Goal: Use online tool/utility: Utilize a website feature to perform a specific function

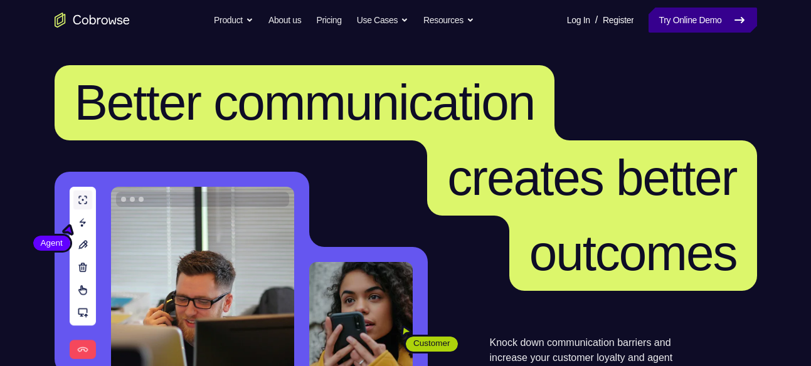
click at [649, 24] on link "Try Online Demo" at bounding box center [703, 20] width 108 height 25
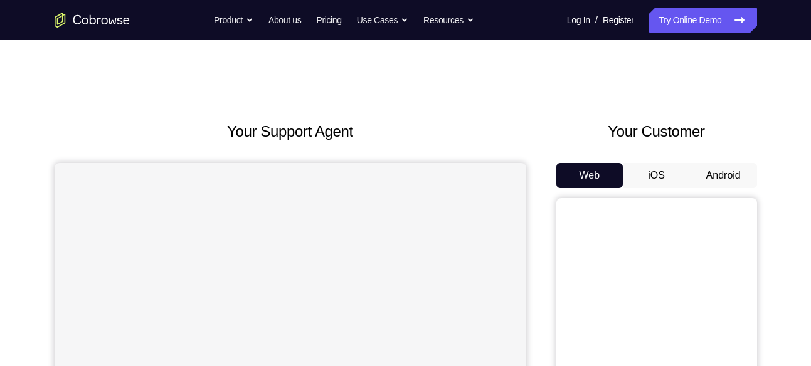
click at [720, 166] on button "Android" at bounding box center [723, 175] width 67 height 25
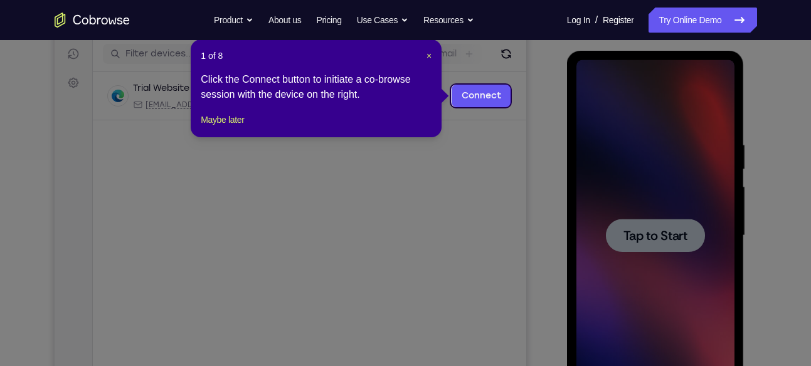
click at [243, 137] on div "1 of 8 × Click the Connect button to initiate a co-browse session with the devi…" at bounding box center [316, 89] width 251 height 98
click at [242, 127] on button "Maybe later" at bounding box center [222, 119] width 43 height 15
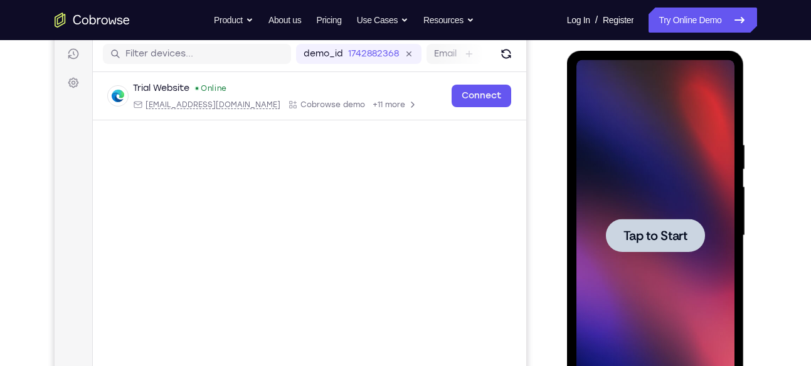
click at [651, 242] on span "Tap to Start" at bounding box center [656, 236] width 64 height 13
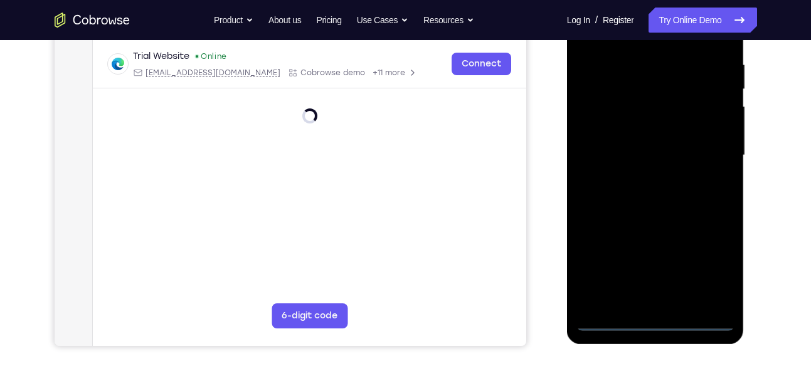
scroll to position [240, 0]
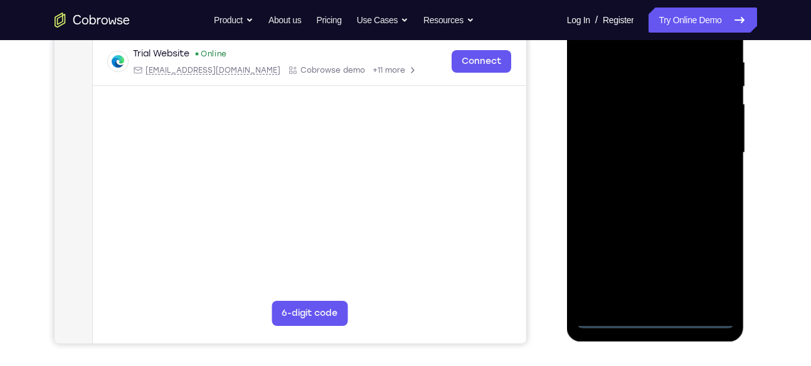
click at [657, 314] on div at bounding box center [656, 152] width 158 height 351
click at [655, 311] on div at bounding box center [656, 152] width 158 height 351
click at [655, 320] on div at bounding box center [656, 152] width 158 height 351
click at [715, 267] on div at bounding box center [656, 152] width 158 height 351
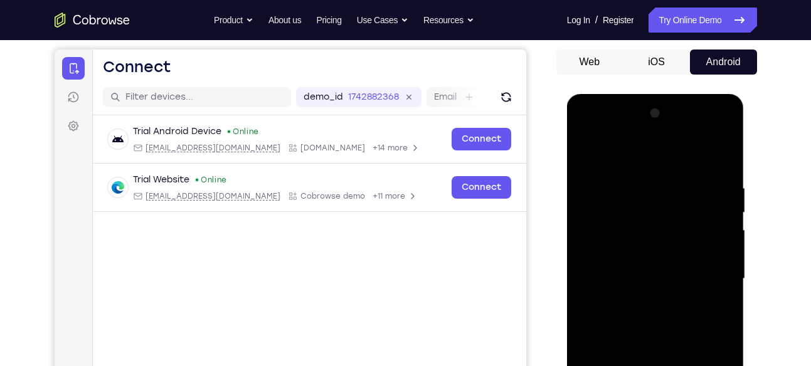
scroll to position [109, 0]
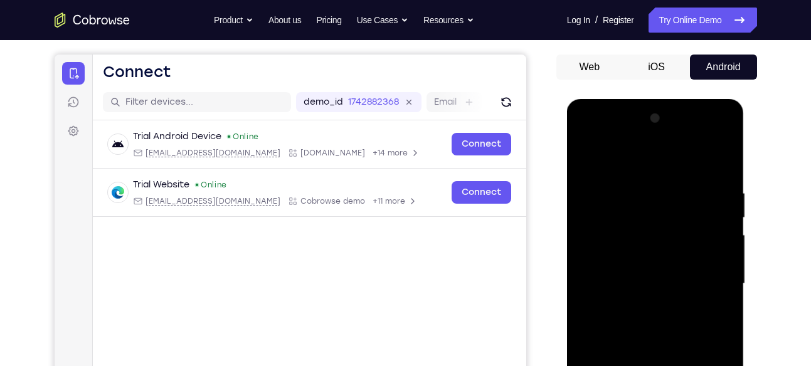
click at [662, 159] on div at bounding box center [656, 284] width 158 height 351
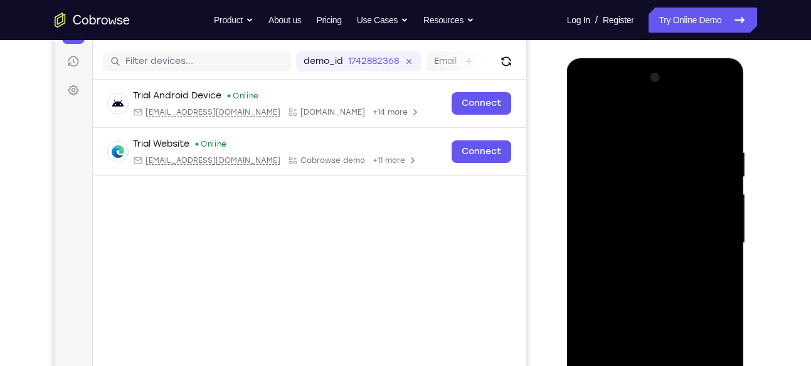
scroll to position [164, 0]
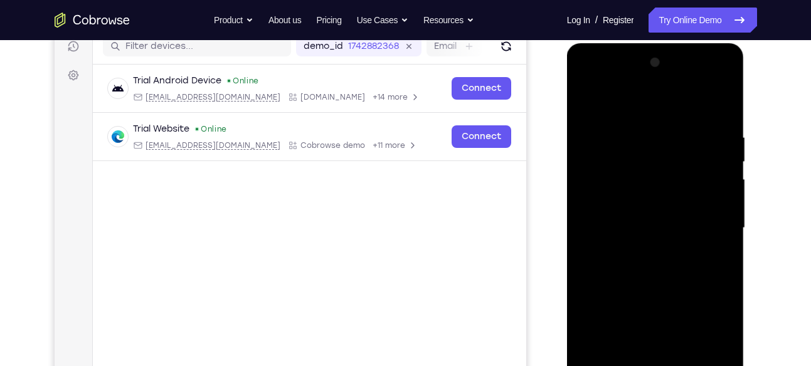
click at [709, 218] on div at bounding box center [656, 228] width 158 height 351
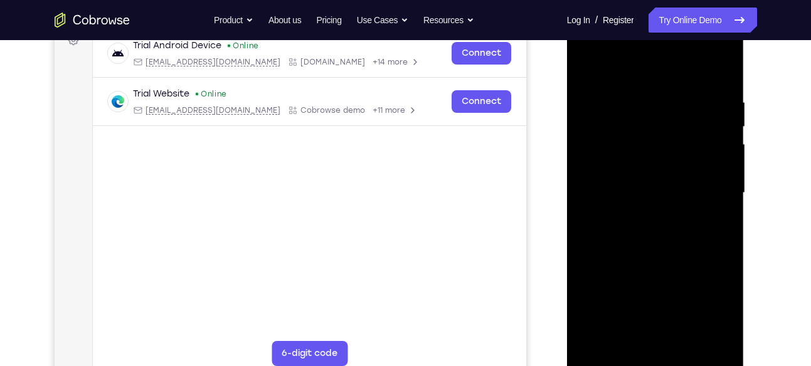
click at [639, 216] on div at bounding box center [656, 193] width 158 height 351
click at [640, 182] on div at bounding box center [656, 193] width 158 height 351
click at [641, 171] on div at bounding box center [656, 193] width 158 height 351
click at [652, 191] on div at bounding box center [656, 193] width 158 height 351
click at [613, 235] on div at bounding box center [656, 193] width 158 height 351
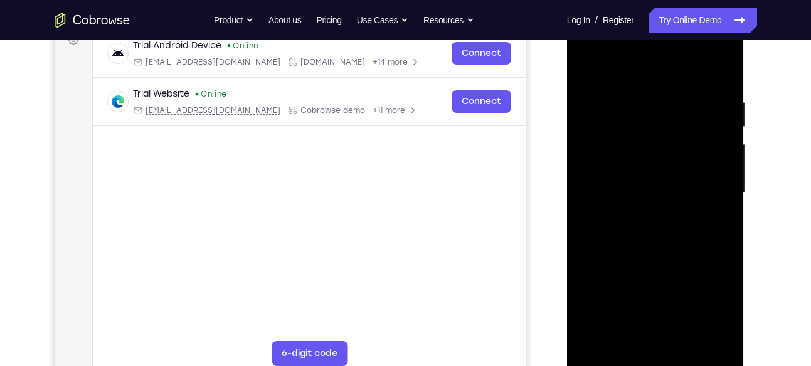
click at [641, 232] on div at bounding box center [656, 193] width 158 height 351
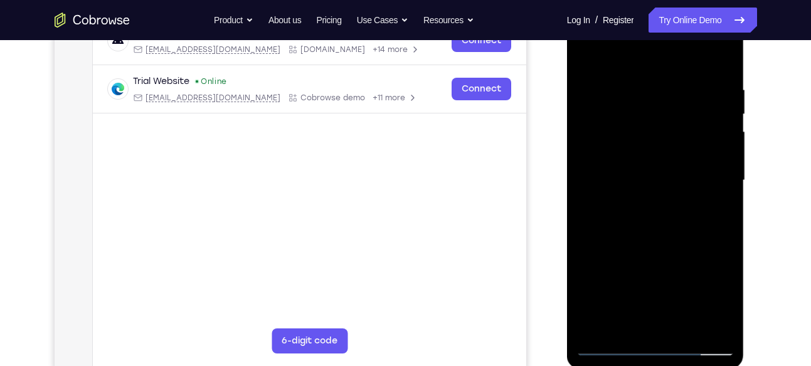
scroll to position [207, 0]
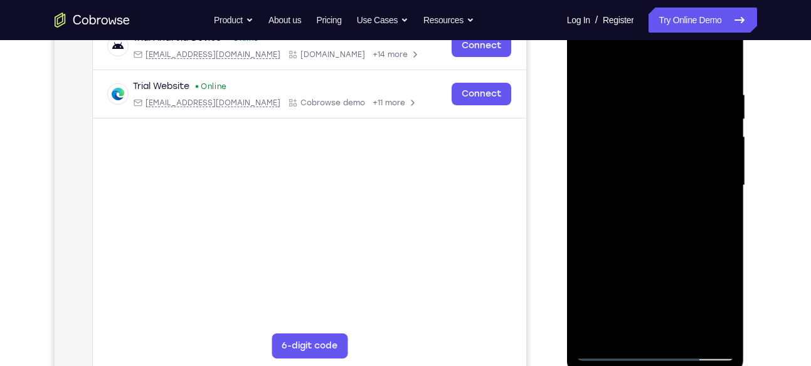
click at [685, 327] on div at bounding box center [656, 185] width 158 height 351
click at [674, 250] on div at bounding box center [656, 185] width 158 height 351
drag, startPoint x: 695, startPoint y: 105, endPoint x: 656, endPoint y: 115, distance: 40.3
click at [656, 115] on div at bounding box center [656, 185] width 158 height 351
drag, startPoint x: 688, startPoint y: 113, endPoint x: 651, endPoint y: 111, distance: 37.7
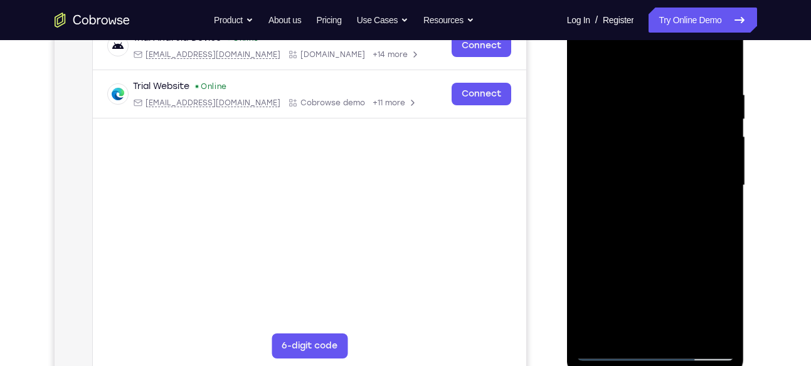
click at [651, 111] on div at bounding box center [656, 185] width 158 height 351
drag, startPoint x: 691, startPoint y: 112, endPoint x: 638, endPoint y: 115, distance: 52.8
click at [638, 115] on div at bounding box center [656, 185] width 158 height 351
drag, startPoint x: 686, startPoint y: 109, endPoint x: 639, endPoint y: 119, distance: 47.6
click at [639, 119] on div at bounding box center [656, 185] width 158 height 351
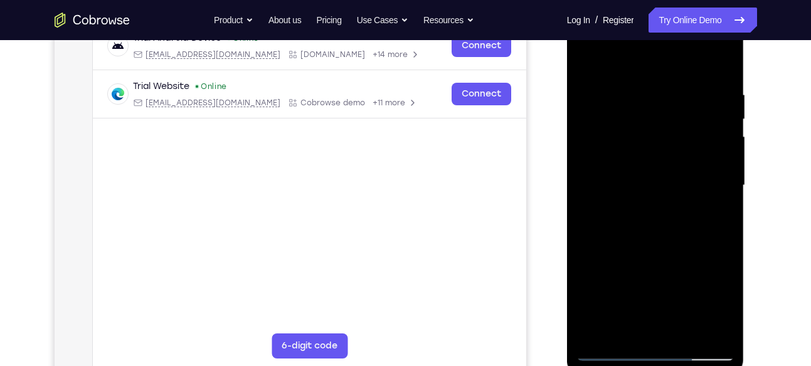
drag, startPoint x: 696, startPoint y: 112, endPoint x: 629, endPoint y: 124, distance: 68.8
click at [629, 124] on div at bounding box center [656, 185] width 158 height 351
drag, startPoint x: 700, startPoint y: 119, endPoint x: 683, endPoint y: 121, distance: 17.7
click at [683, 121] on div at bounding box center [656, 185] width 158 height 351
click at [612, 347] on div at bounding box center [656, 185] width 158 height 351
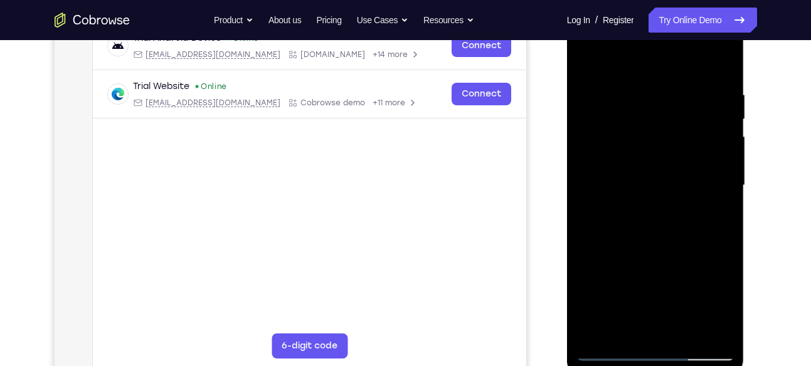
click at [645, 181] on div at bounding box center [656, 185] width 158 height 351
click at [612, 354] on div at bounding box center [656, 185] width 158 height 351
click at [612, 351] on div at bounding box center [656, 185] width 158 height 351
click at [612, 358] on div at bounding box center [656, 185] width 158 height 351
click at [630, 93] on div at bounding box center [656, 185] width 158 height 351
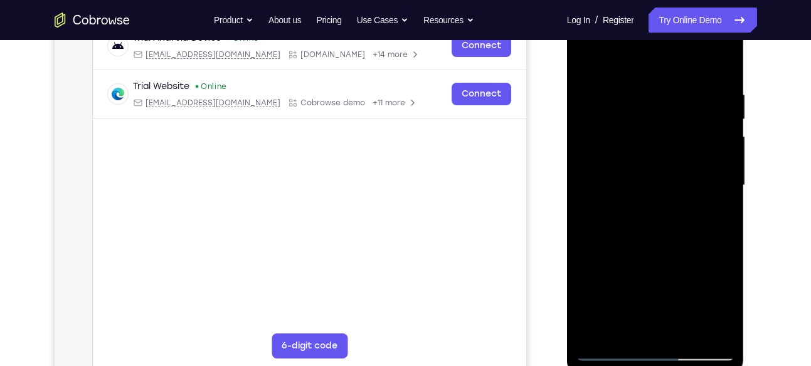
click at [725, 146] on div at bounding box center [656, 185] width 158 height 351
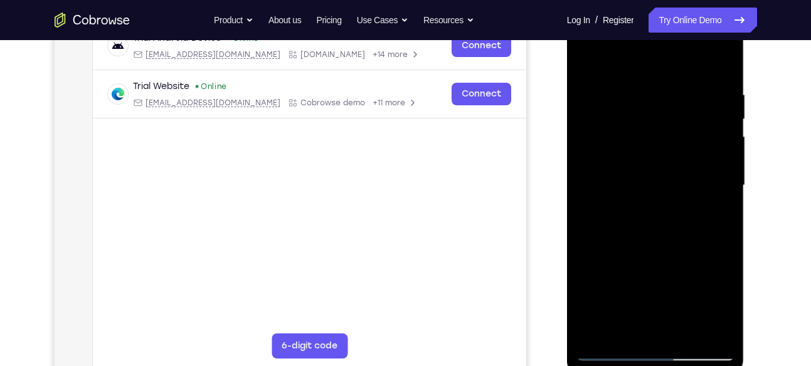
click at [725, 146] on div at bounding box center [656, 185] width 158 height 351
click at [723, 153] on div at bounding box center [656, 185] width 158 height 351
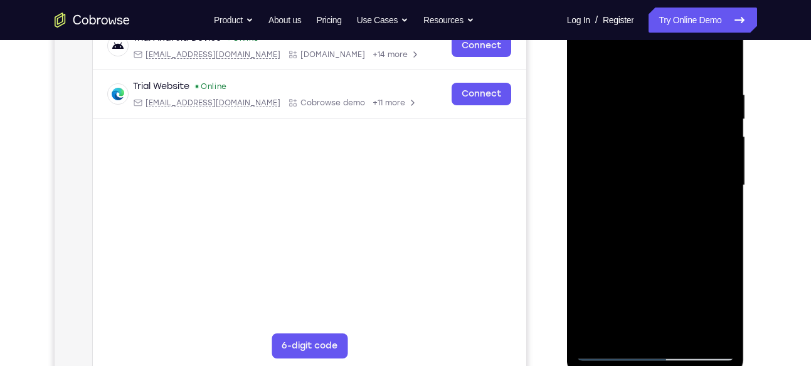
click at [723, 153] on div at bounding box center [656, 185] width 158 height 351
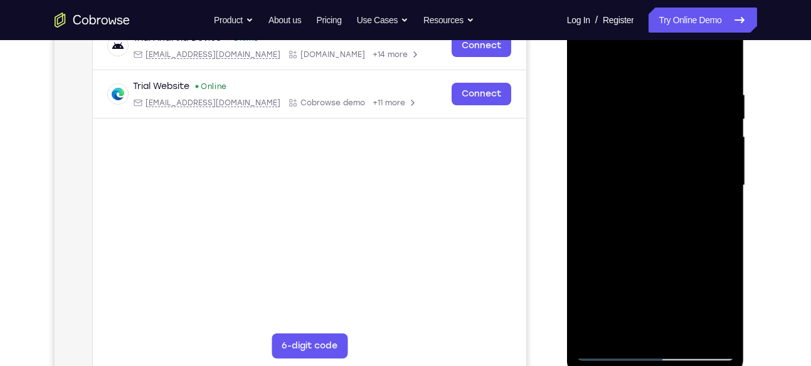
click at [723, 153] on div at bounding box center [656, 185] width 158 height 351
click at [628, 334] on div at bounding box center [656, 185] width 158 height 351
click at [631, 56] on div at bounding box center [656, 185] width 158 height 351
click at [594, 218] on div at bounding box center [656, 185] width 158 height 351
drag, startPoint x: 674, startPoint y: 127, endPoint x: 676, endPoint y: 226, distance: 99.8
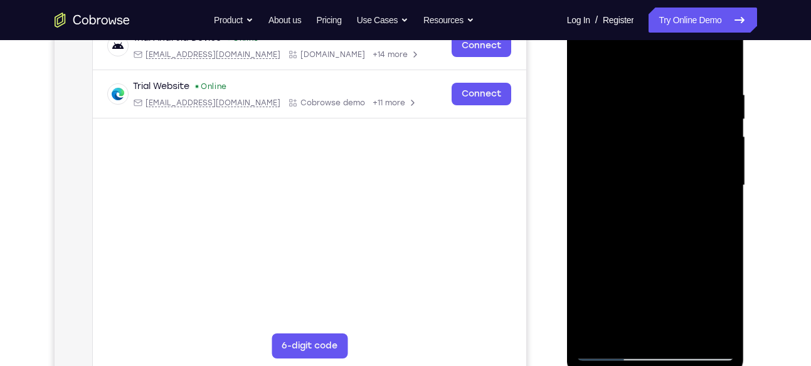
click at [676, 226] on div at bounding box center [656, 185] width 158 height 351
click at [727, 243] on div at bounding box center [656, 185] width 158 height 351
click at [591, 332] on div at bounding box center [656, 185] width 158 height 351
drag, startPoint x: 649, startPoint y: 125, endPoint x: 661, endPoint y: 198, distance: 74.4
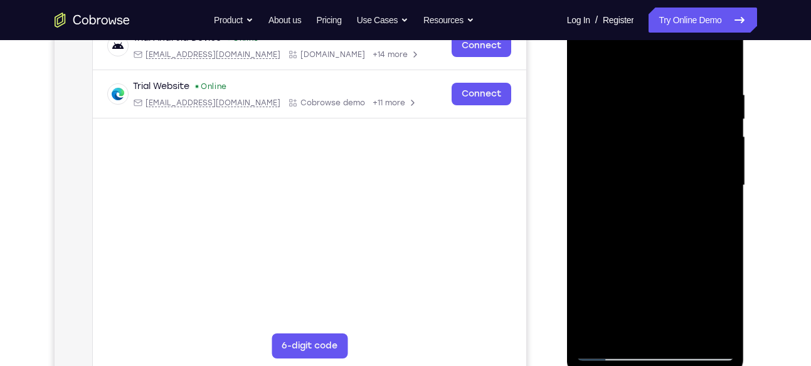
click at [661, 198] on div at bounding box center [656, 185] width 158 height 351
click at [724, 242] on div at bounding box center [656, 185] width 158 height 351
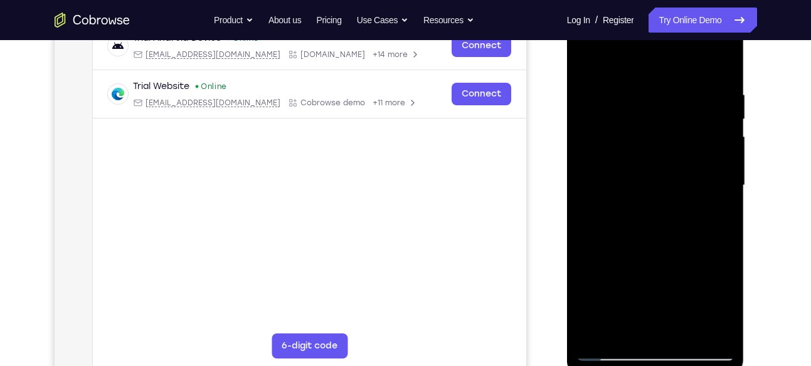
click at [724, 242] on div at bounding box center [656, 185] width 158 height 351
drag, startPoint x: 680, startPoint y: 260, endPoint x: 671, endPoint y: 193, distance: 68.4
click at [671, 193] on div at bounding box center [656, 185] width 158 height 351
click at [725, 174] on div at bounding box center [656, 185] width 158 height 351
click at [590, 174] on div at bounding box center [656, 185] width 158 height 351
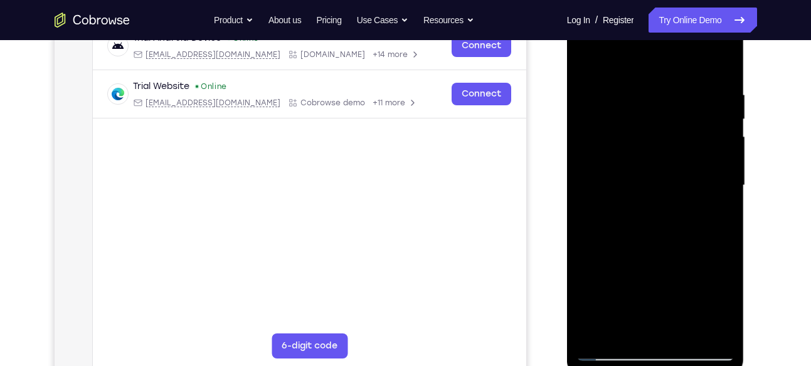
click at [723, 177] on div at bounding box center [656, 185] width 158 height 351
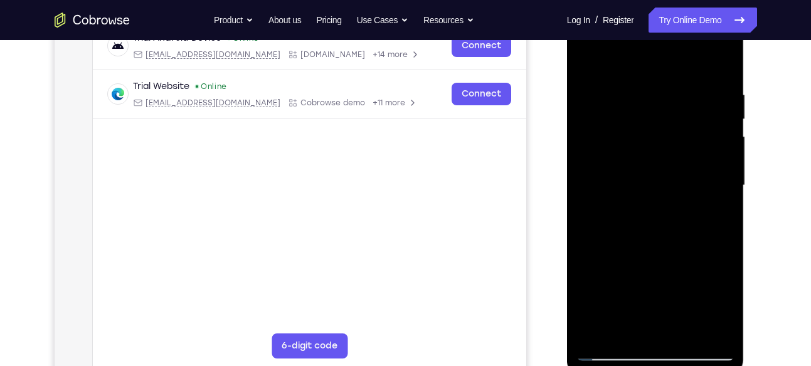
click at [723, 177] on div at bounding box center [656, 185] width 158 height 351
click at [588, 177] on div at bounding box center [656, 185] width 158 height 351
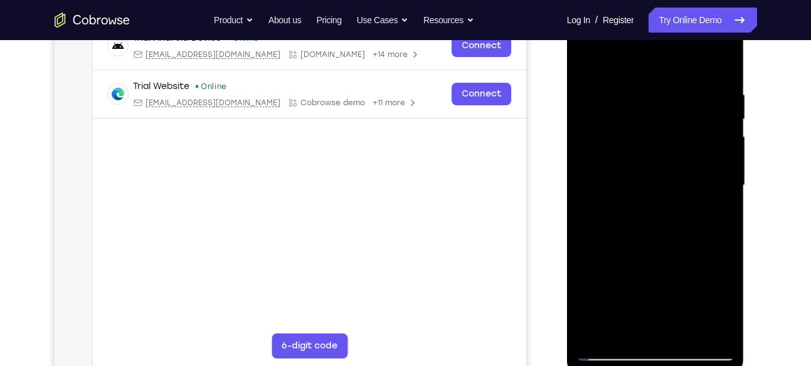
click at [588, 177] on div at bounding box center [656, 185] width 158 height 351
